Goal: Task Accomplishment & Management: Complete application form

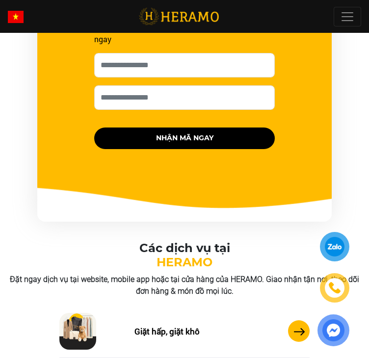
scroll to position [784, 0]
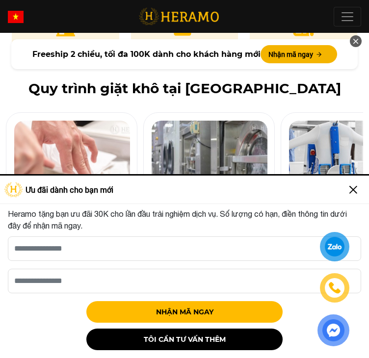
scroll to position [539, 0]
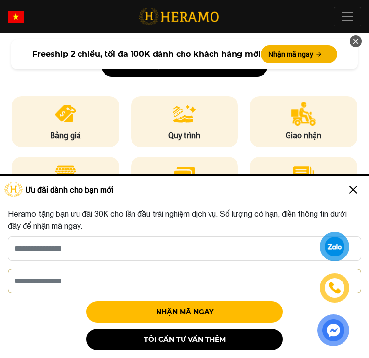
click at [276, 275] on input "Số điện thoại HERAMO có thể liên hệ là *" at bounding box center [184, 281] width 353 height 25
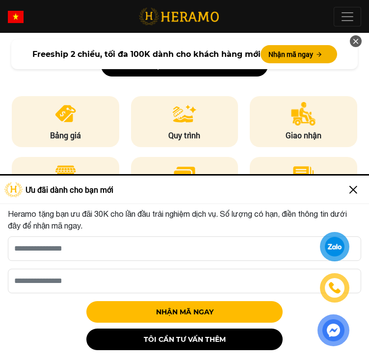
click at [360, 188] on img at bounding box center [353, 190] width 16 height 16
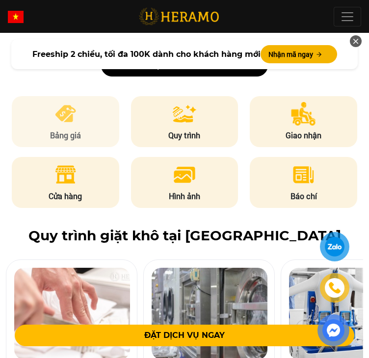
click at [74, 113] on img at bounding box center [65, 114] width 24 height 24
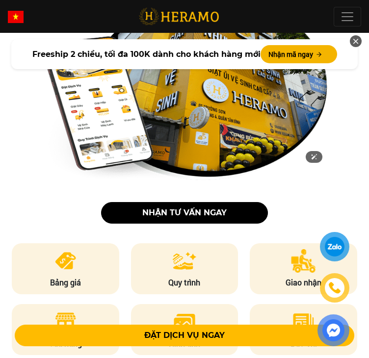
scroll to position [196, 0]
